Goal: Task Accomplishment & Management: Use online tool/utility

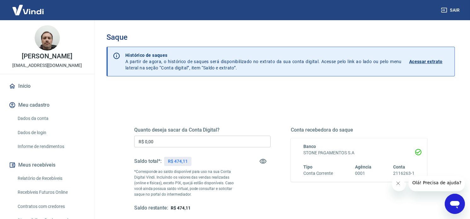
click at [181, 144] on input "R$ 0,00" at bounding box center [202, 141] width 136 height 12
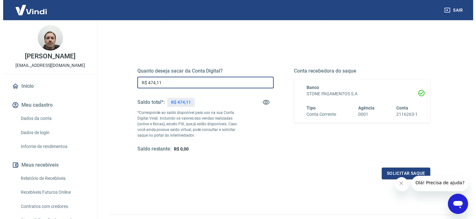
scroll to position [94, 0]
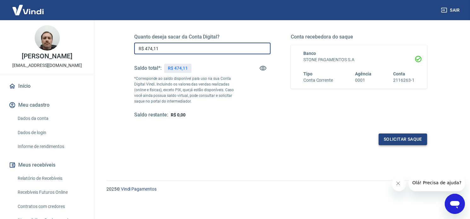
type input "R$ 474,11"
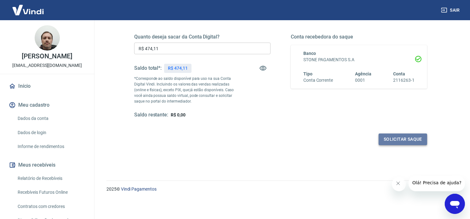
click at [407, 136] on button "Solicitar saque" at bounding box center [403, 139] width 49 height 12
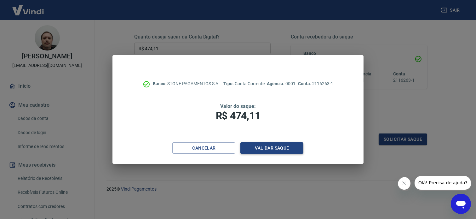
click at [272, 146] on button "Validar saque" at bounding box center [271, 148] width 63 height 12
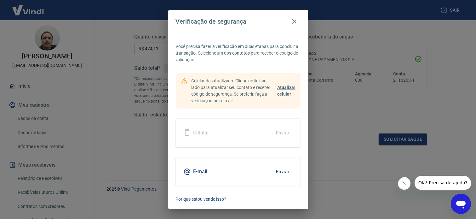
click at [277, 172] on button "Enviar" at bounding box center [282, 171] width 20 height 13
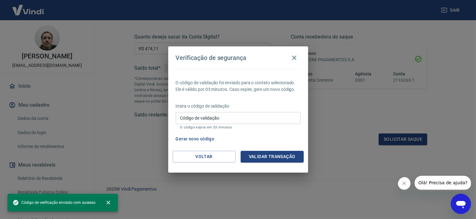
click at [215, 114] on input "Código de validação" at bounding box center [238, 118] width 125 height 12
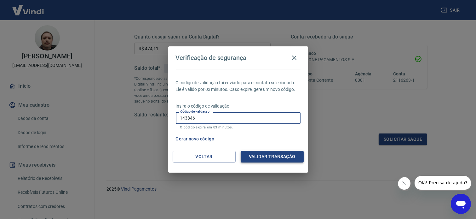
type input "143846"
click at [274, 161] on button "Validar transação" at bounding box center [272, 157] width 63 height 12
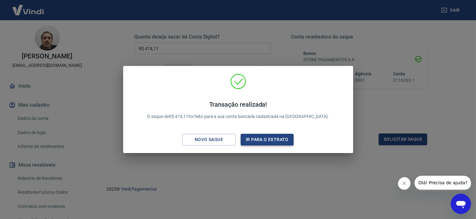
click at [261, 140] on button "Ir para o extrato" at bounding box center [267, 140] width 53 height 12
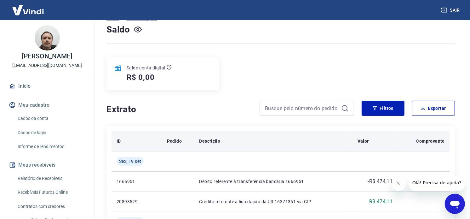
scroll to position [105, 0]
